Goal: Task Accomplishment & Management: Manage account settings

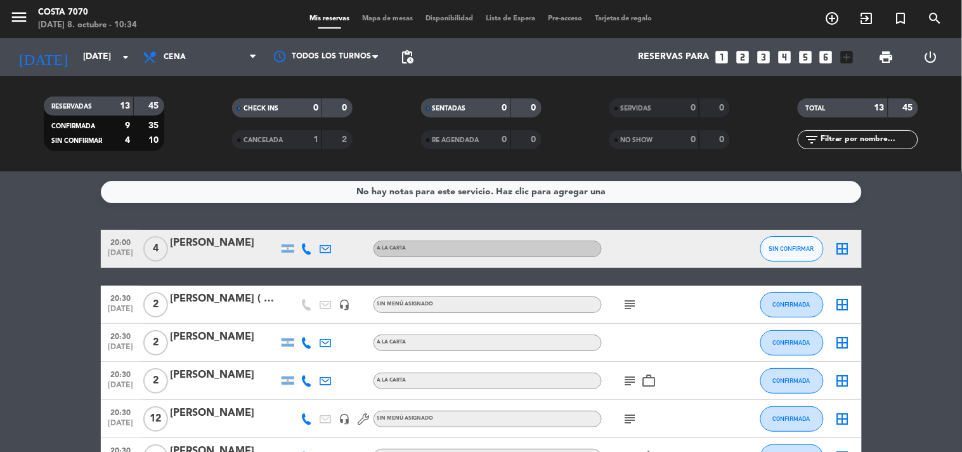
click at [55, 79] on div "RESERVADAS 13 45 CONFIRMADA 9 35 SIN CONFIRMAR 4 10 CHECK INS 0 0 CANCELADA 1 2…" at bounding box center [481, 123] width 962 height 95
click at [77, 59] on input "[DATE]" at bounding box center [137, 57] width 120 height 23
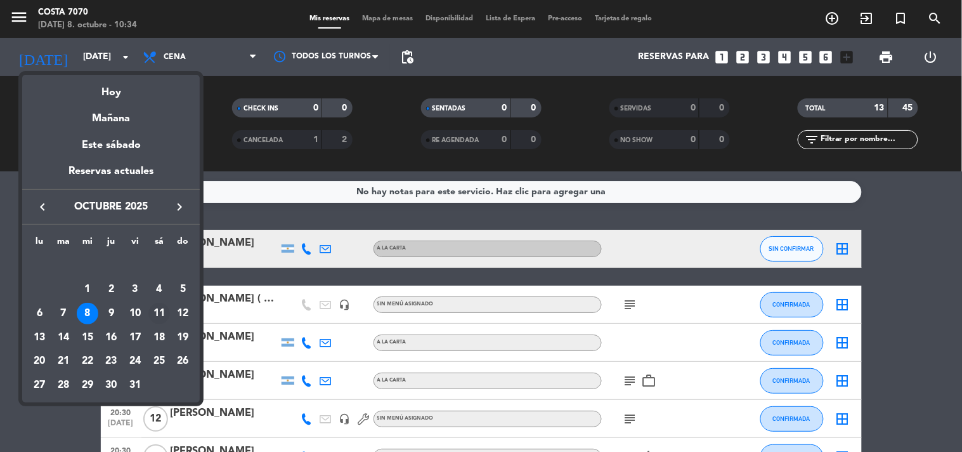
click at [156, 319] on div "11" at bounding box center [159, 314] width 22 height 22
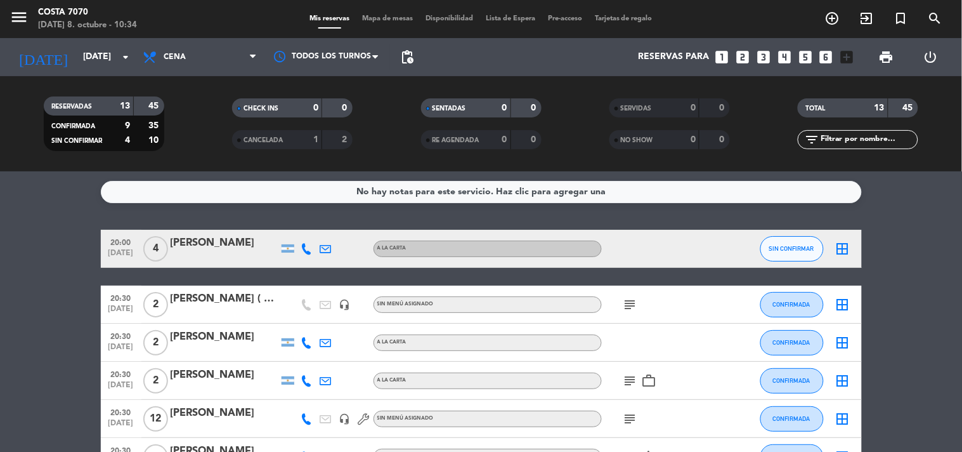
type input "[DATE]"
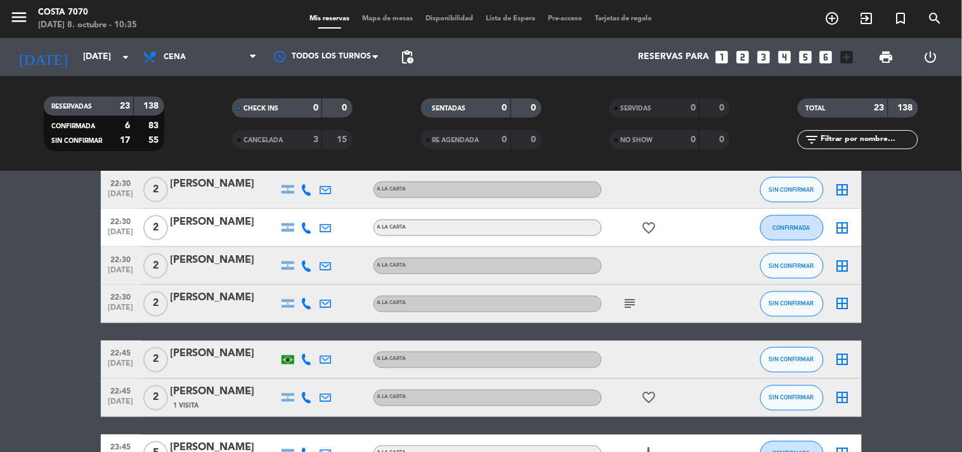
scroll to position [705, 0]
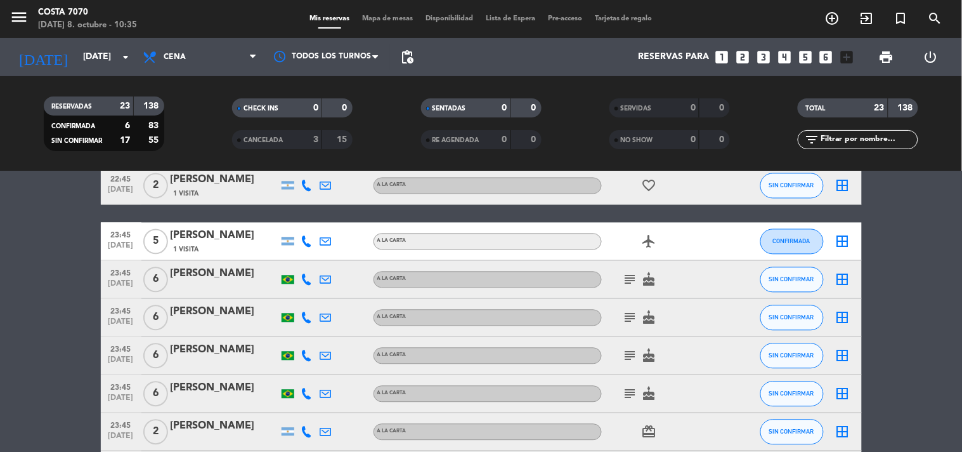
click at [306, 275] on icon at bounding box center [306, 279] width 11 height 11
click at [310, 254] on span "content_paste" at bounding box center [315, 258] width 10 height 10
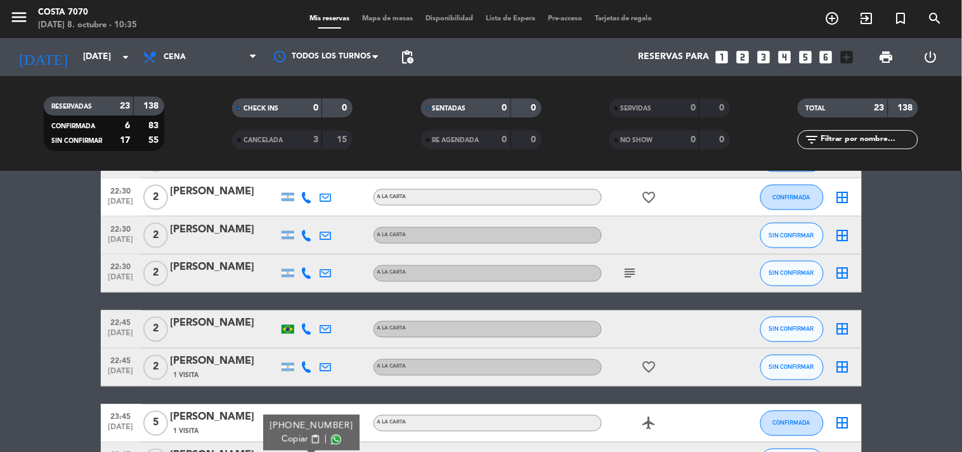
scroll to position [734, 0]
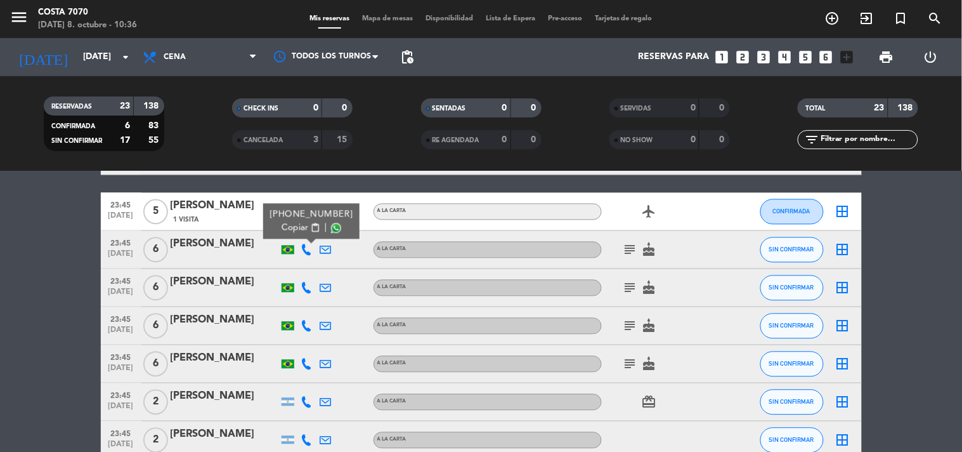
click at [209, 247] on div "[PERSON_NAME]" at bounding box center [225, 244] width 108 height 16
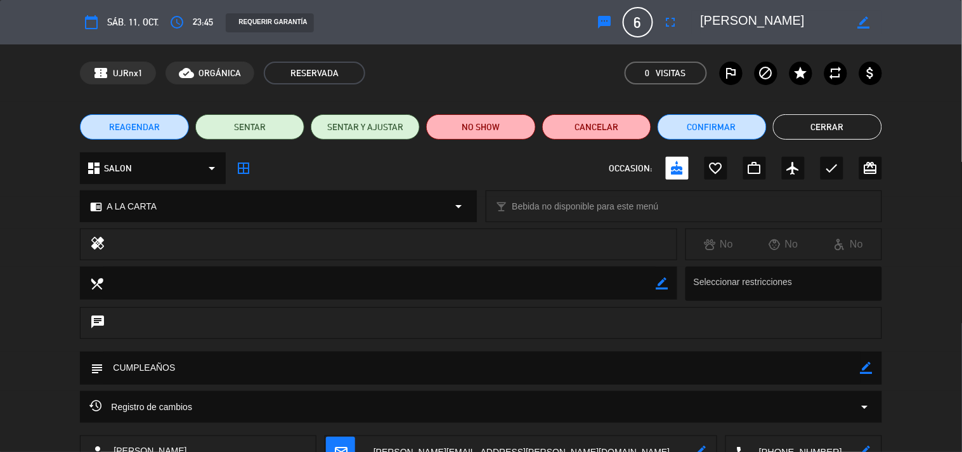
scroll to position [91, 0]
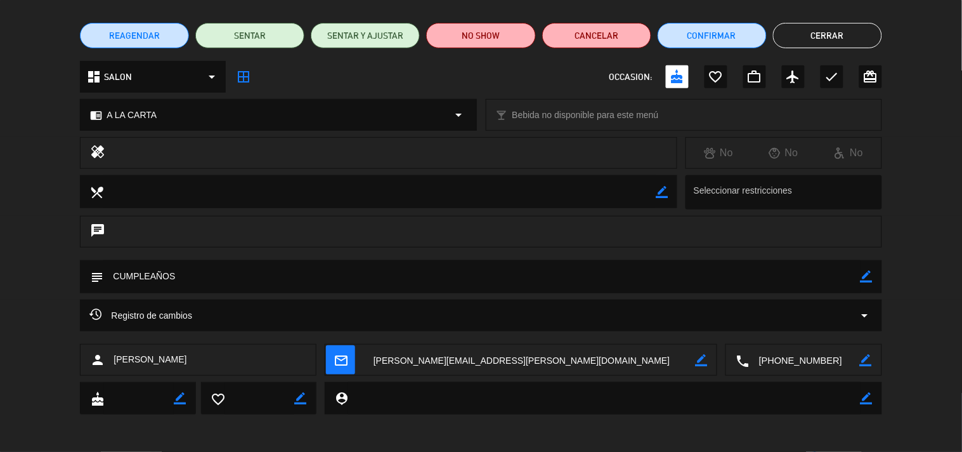
click at [771, 363] on textarea at bounding box center [805, 360] width 110 height 32
click at [774, 330] on span "Click para copiar" at bounding box center [788, 328] width 67 height 13
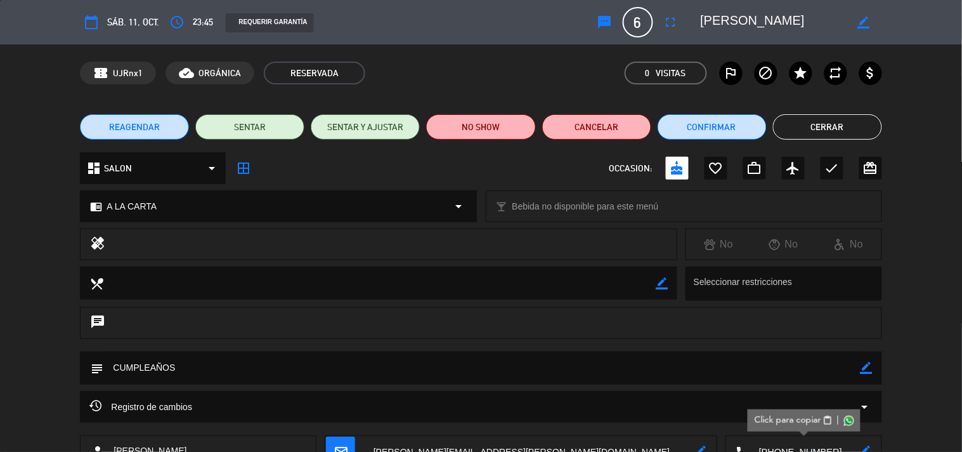
click at [609, 19] on icon "sms" at bounding box center [604, 22] width 15 height 15
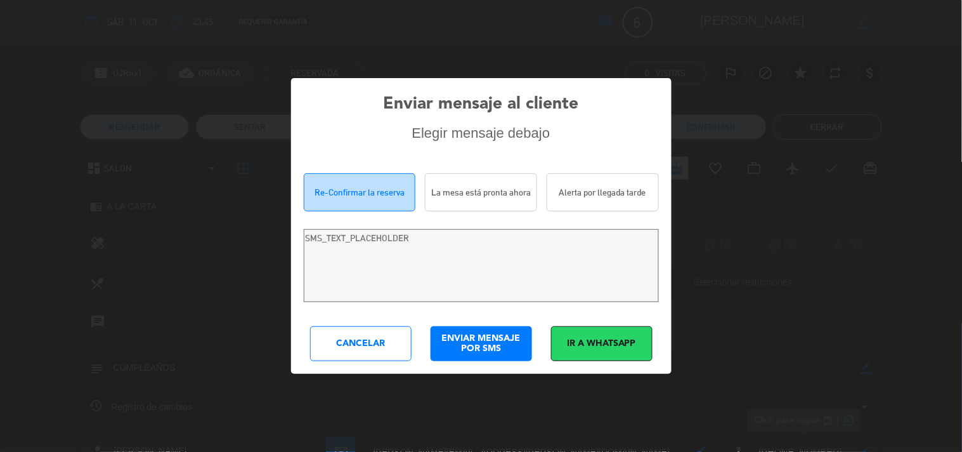
type textarea "[PERSON_NAME]! Estamos escrevendo para re-confirmar sua reserva em [GEOGRAPHIC_…"
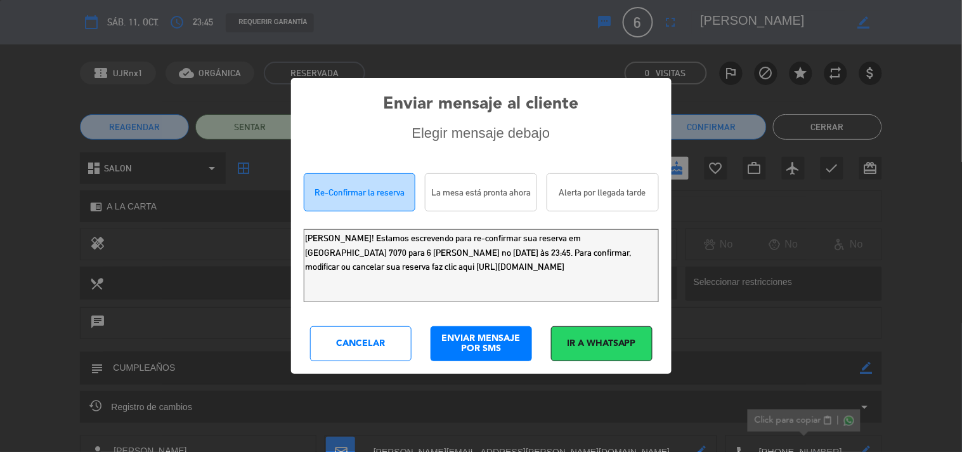
drag, startPoint x: 644, startPoint y: 280, endPoint x: 0, endPoint y: 133, distance: 660.8
click at [0, 144] on div "Enviar mensaje al cliente Elegir mensaje debajo Re-Confirmar la reserva La mesa…" at bounding box center [481, 226] width 962 height 452
click at [363, 336] on div "Cancelar" at bounding box center [360, 343] width 101 height 35
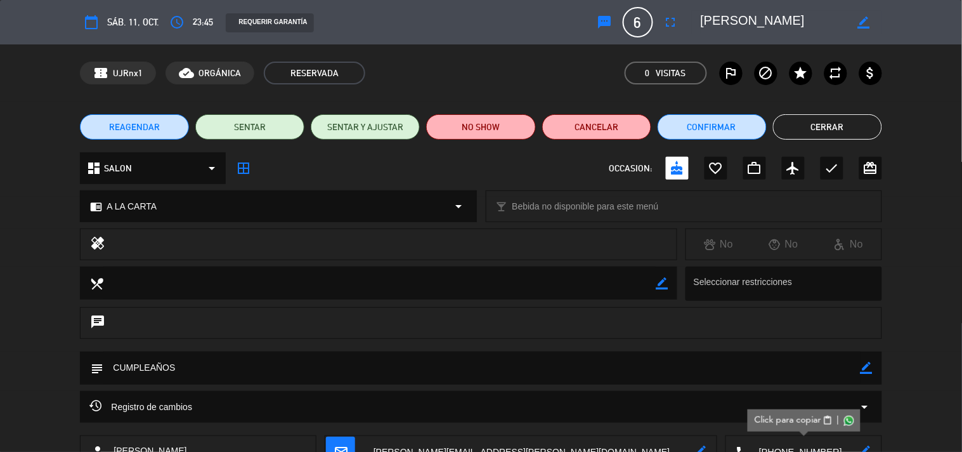
click at [826, 123] on button "Cerrar" at bounding box center [827, 126] width 109 height 25
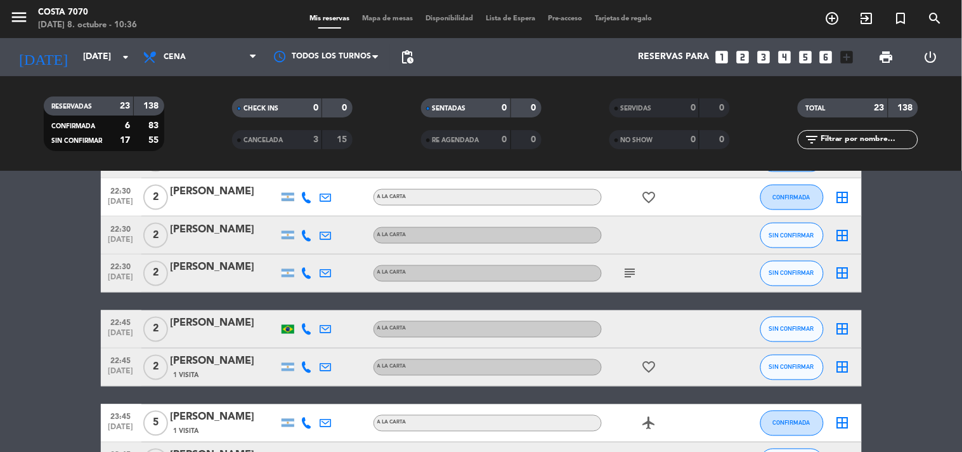
scroll to position [594, 0]
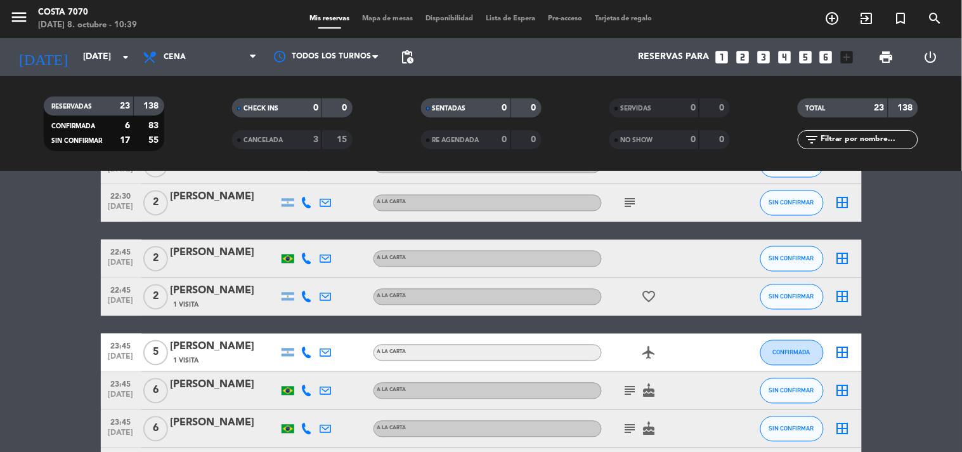
click at [43, 308] on bookings-row "20:30 [DATE] 2 [PERSON_NAME] A LA CARTA CONFIRMADA border_all 20:30 [DATE] 3 [P…" at bounding box center [481, 118] width 962 height 964
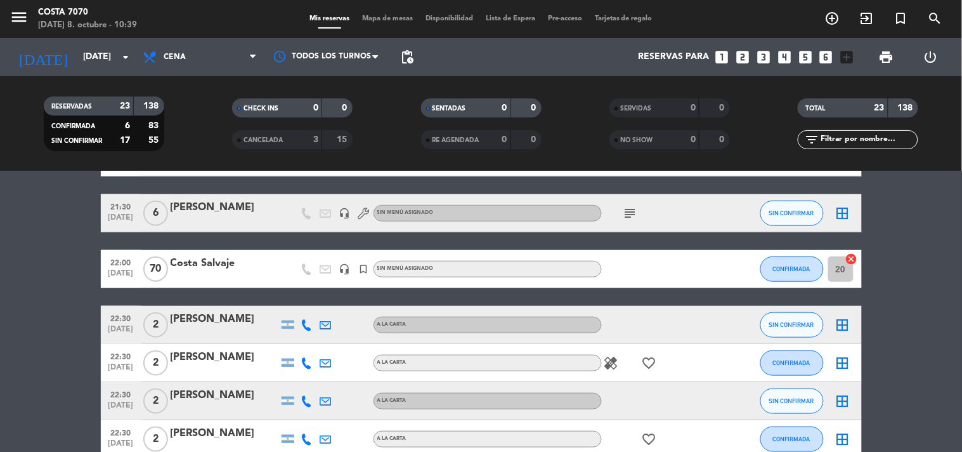
scroll to position [634, 0]
